Goal: Check status: Check status

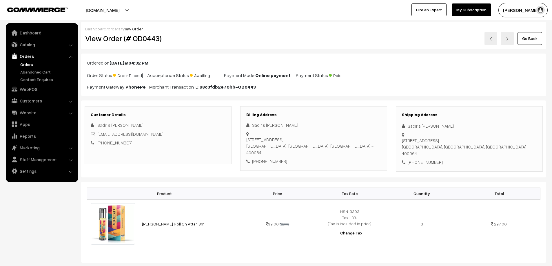
click at [24, 65] on link "Orders" at bounding box center [47, 64] width 57 height 6
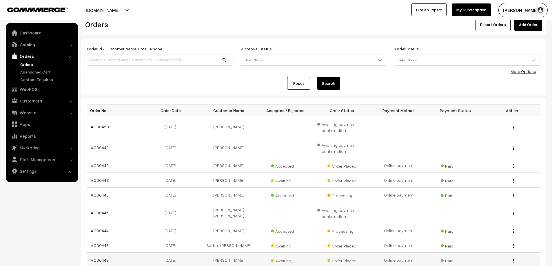
scroll to position [29, 0]
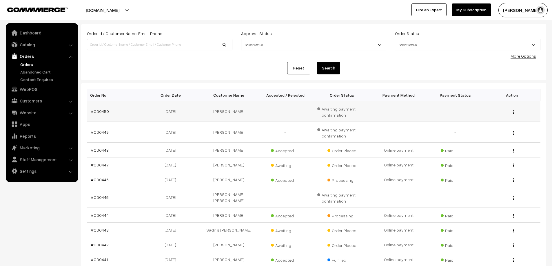
click at [134, 115] on td "#OD0450" at bounding box center [115, 111] width 57 height 21
click at [99, 114] on link "#OD0450" at bounding box center [100, 111] width 18 height 5
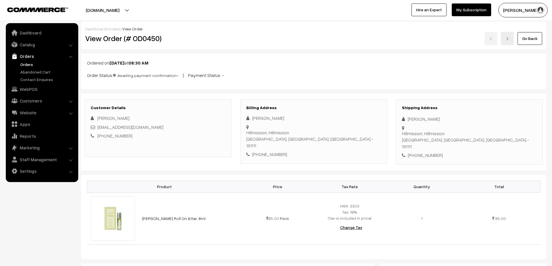
click at [27, 63] on link "Orders" at bounding box center [47, 64] width 57 height 6
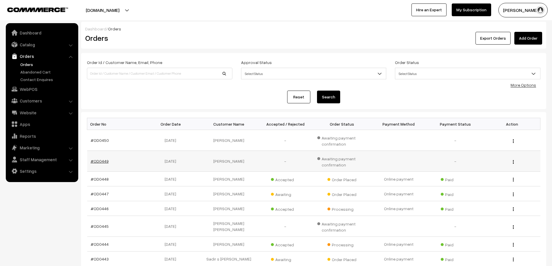
click at [92, 162] on link "#OD0449" at bounding box center [100, 161] width 18 height 5
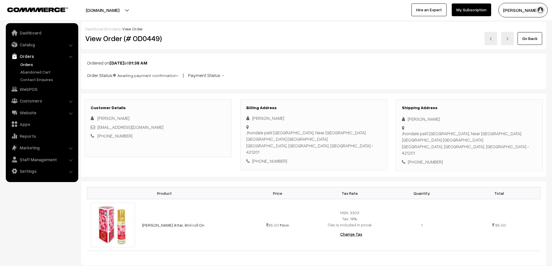
click at [31, 65] on link "Orders" at bounding box center [47, 64] width 57 height 6
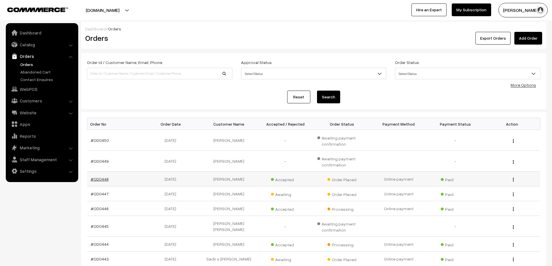
click at [102, 180] on link "#OD0448" at bounding box center [100, 179] width 18 height 5
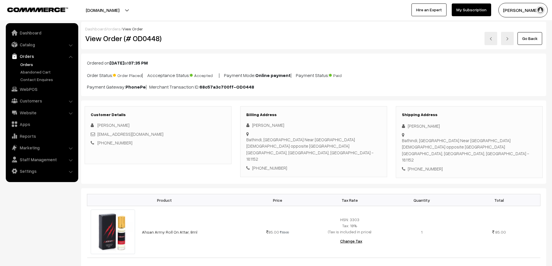
click at [28, 63] on link "Orders" at bounding box center [47, 64] width 57 height 6
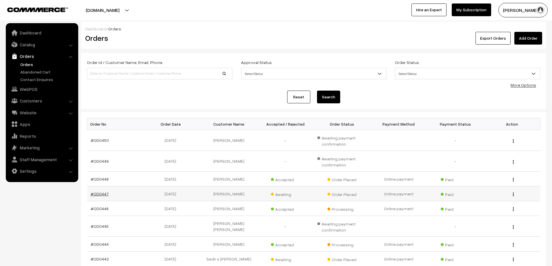
click at [98, 192] on link "#OD0447" at bounding box center [100, 193] width 18 height 5
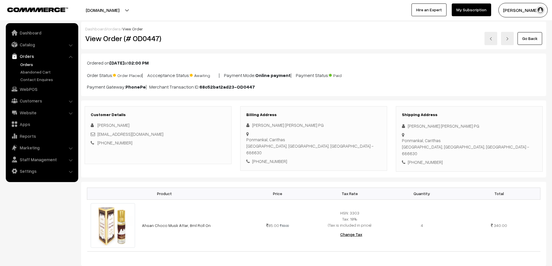
click at [28, 64] on link "Orders" at bounding box center [47, 64] width 57 height 6
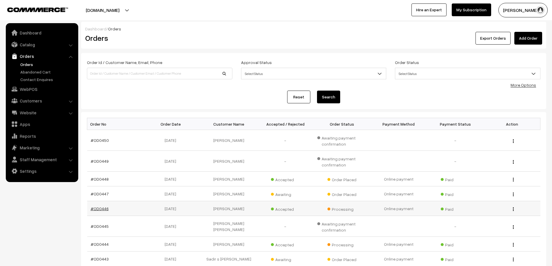
click at [103, 210] on link "#OD0446" at bounding box center [100, 208] width 18 height 5
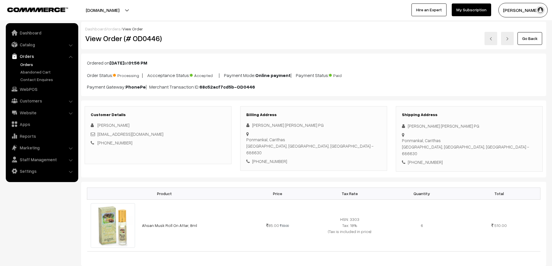
click at [23, 65] on link "Orders" at bounding box center [47, 64] width 57 height 6
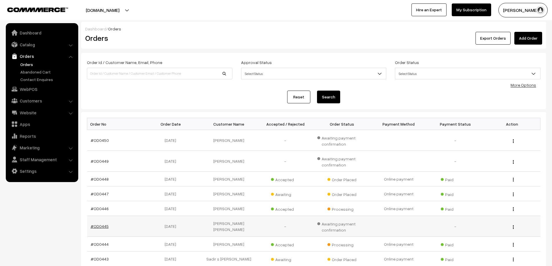
click at [99, 225] on link "#OD0445" at bounding box center [100, 226] width 18 height 5
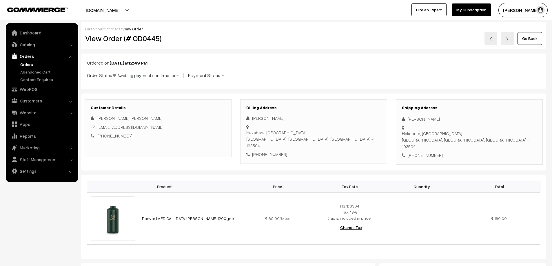
click at [25, 64] on link "Orders" at bounding box center [47, 64] width 57 height 6
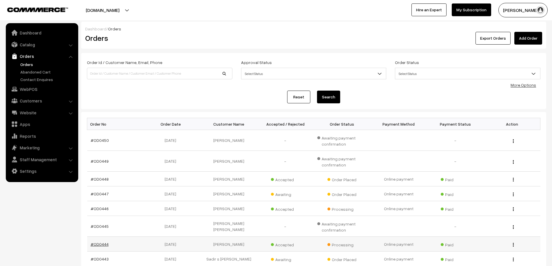
click at [100, 246] on link "#OD0444" at bounding box center [100, 244] width 18 height 5
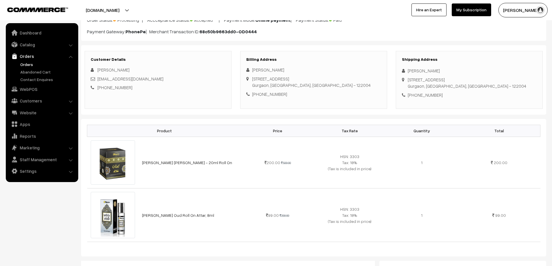
scroll to position [58, 0]
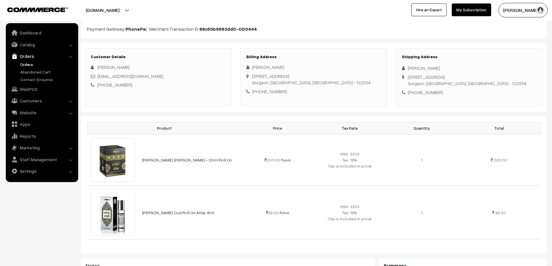
click at [30, 66] on link "Orders" at bounding box center [47, 64] width 57 height 6
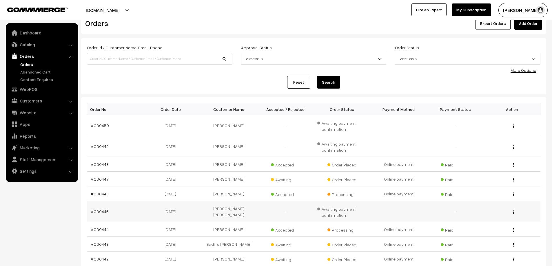
scroll to position [29, 0]
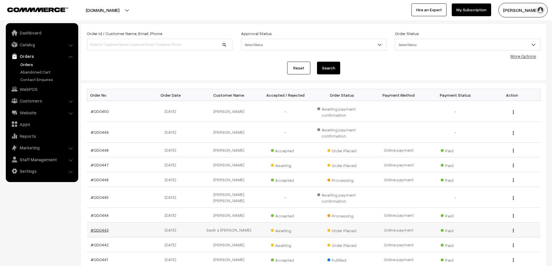
click at [103, 230] on link "#OD0443" at bounding box center [100, 230] width 18 height 5
